Goal: Information Seeking & Learning: Check status

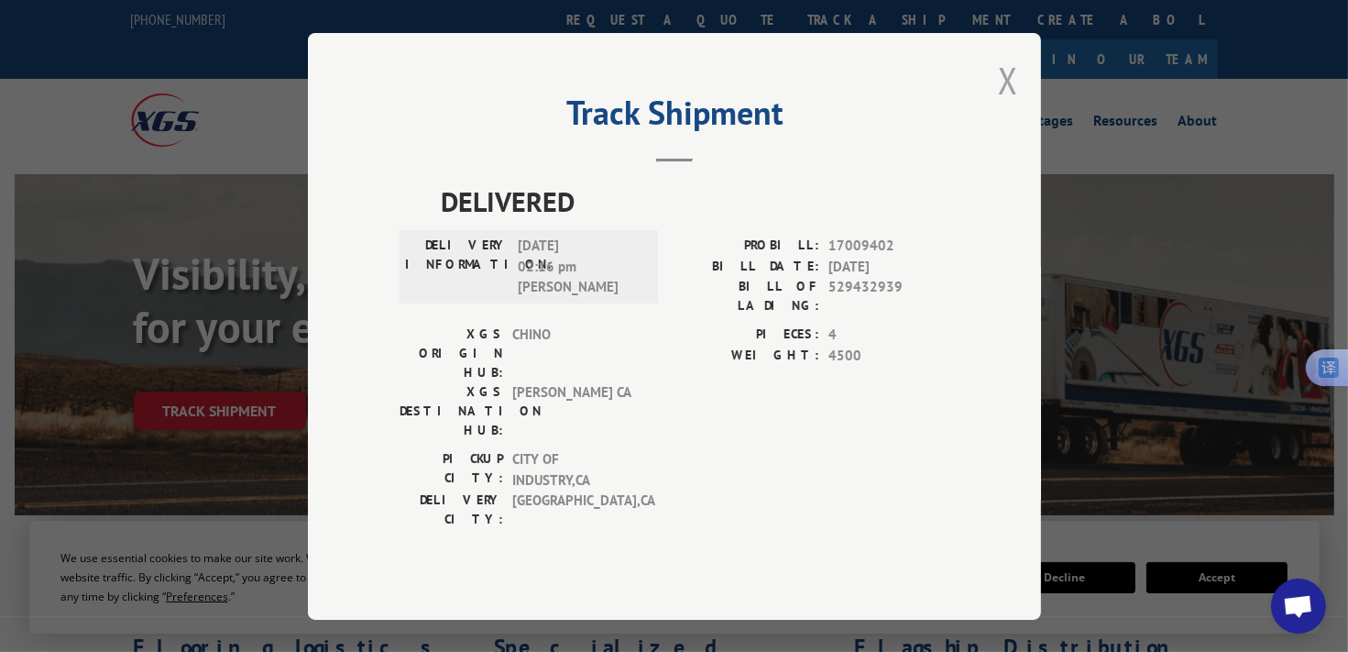
click at [1007, 98] on button "Close modal" at bounding box center [1008, 80] width 20 height 49
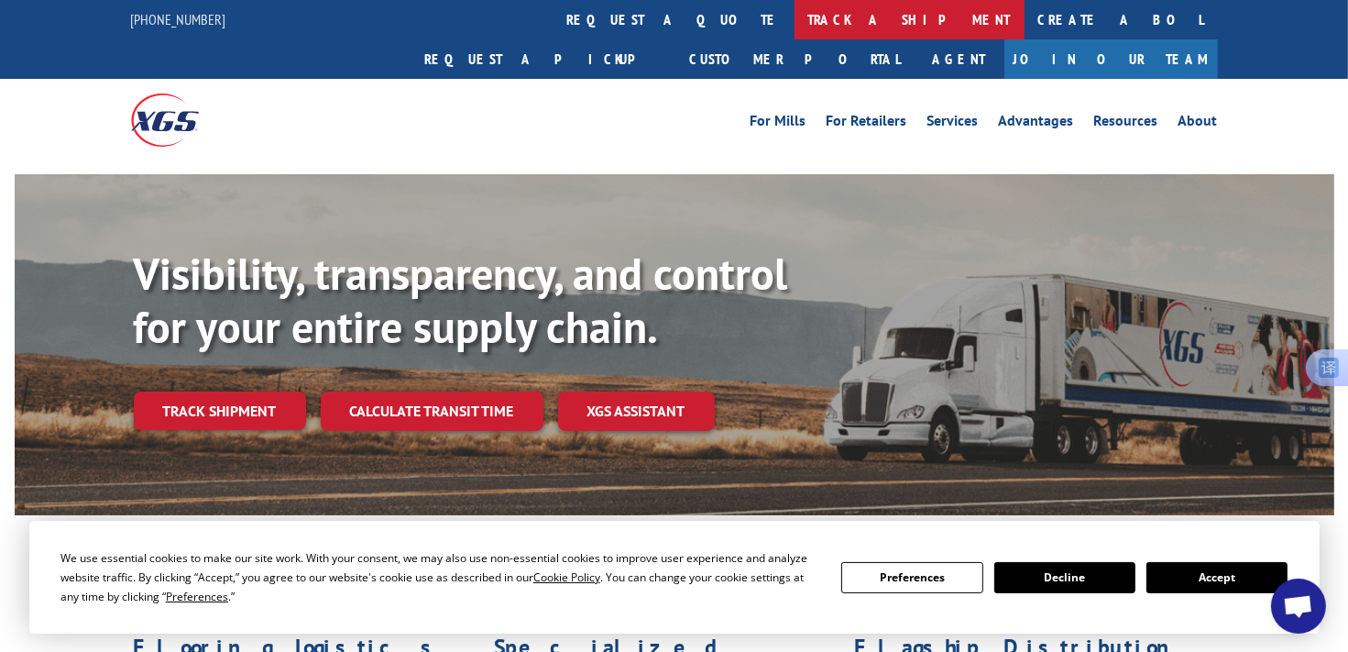
click at [794, 5] on link "track a shipment" at bounding box center [909, 19] width 230 height 39
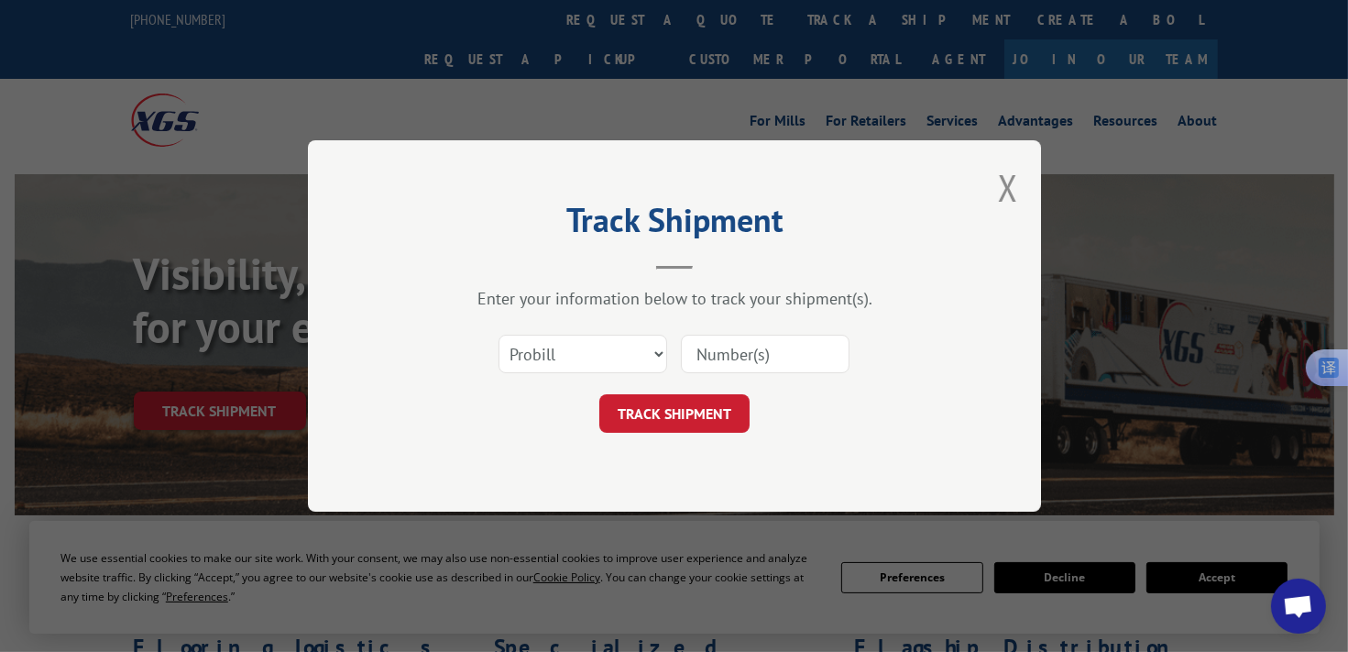
drag, startPoint x: 751, startPoint y: 344, endPoint x: 735, endPoint y: 366, distance: 27.5
click at [751, 344] on input at bounding box center [765, 353] width 169 height 38
paste input "17504195"
type input "17504195"
click at [683, 416] on button "TRACK SHIPMENT" at bounding box center [674, 413] width 150 height 38
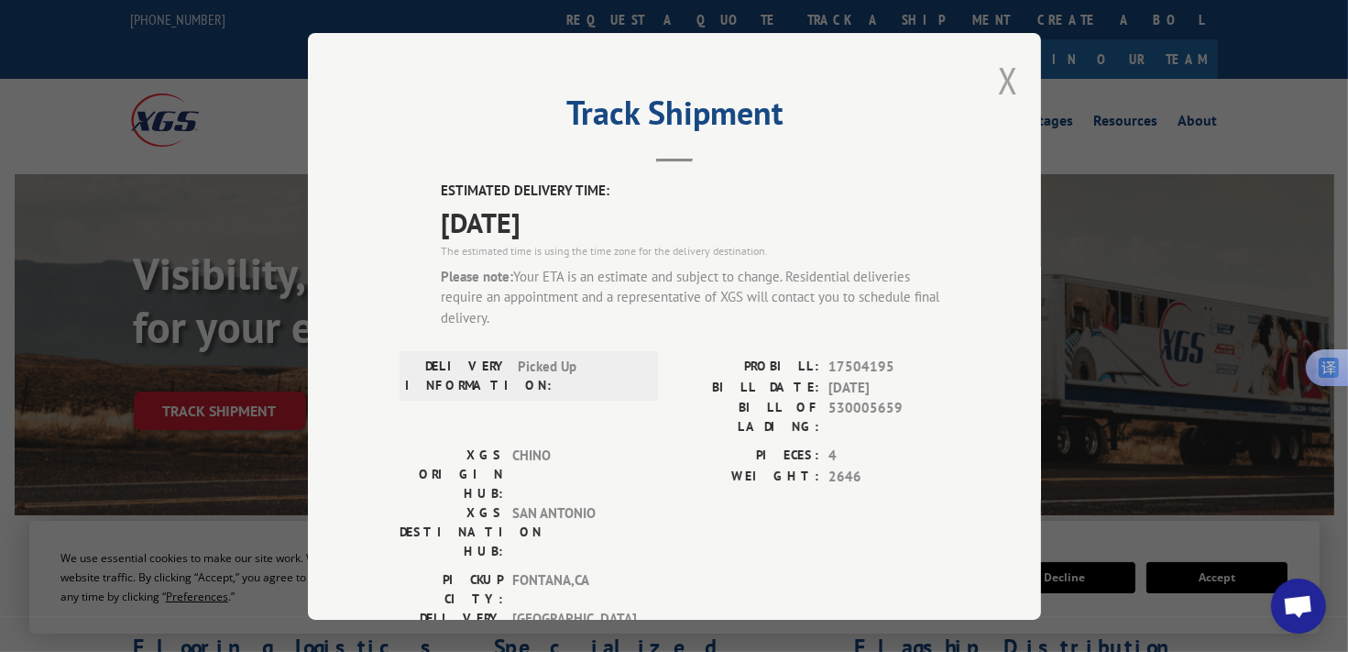
click at [998, 85] on button "Close modal" at bounding box center [1008, 80] width 20 height 49
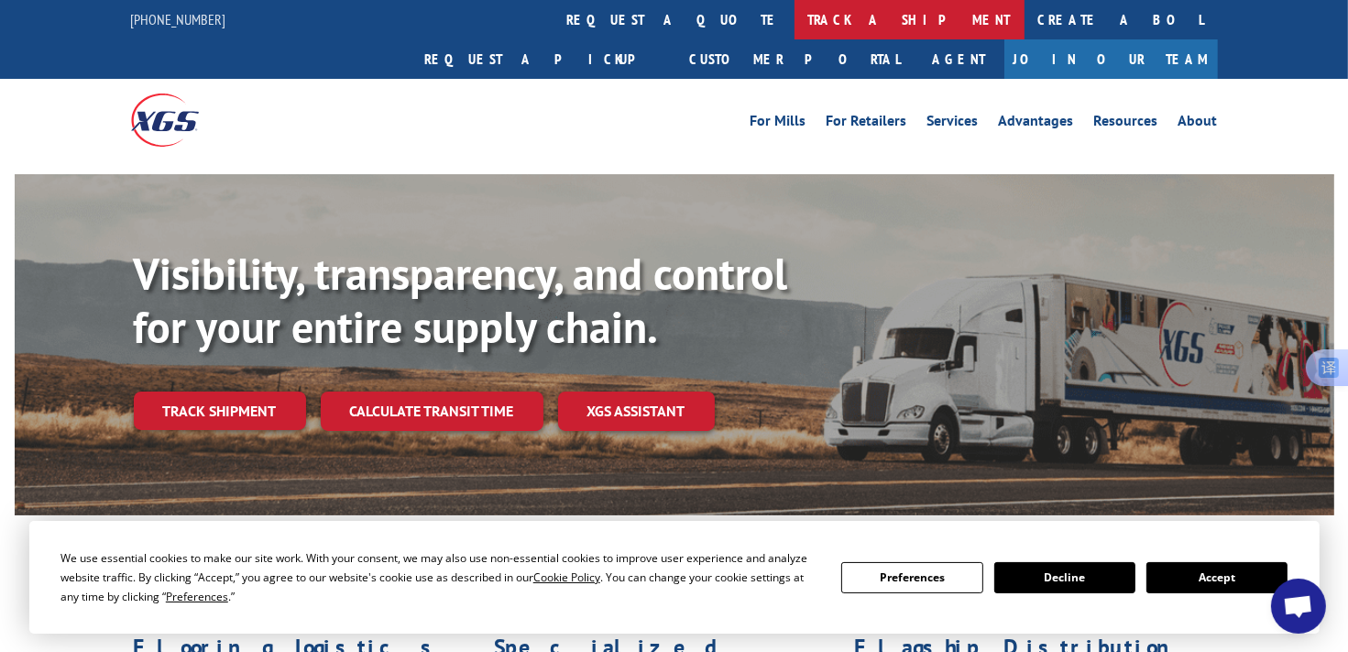
click at [794, 23] on link "track a shipment" at bounding box center [909, 19] width 230 height 39
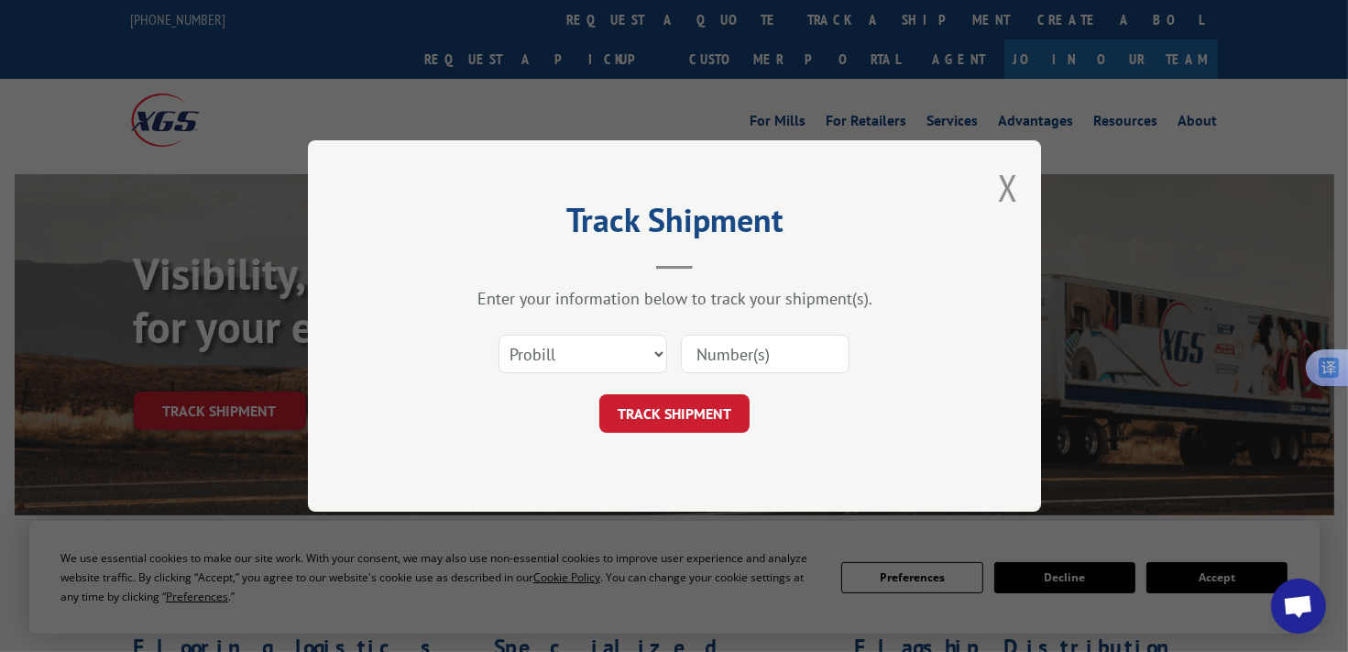
click at [763, 357] on input at bounding box center [765, 353] width 169 height 38
paste input "17504137"
type input "17504137"
click at [674, 403] on button "TRACK SHIPMENT" at bounding box center [674, 413] width 150 height 38
